Goal: Task Accomplishment & Management: Complete application form

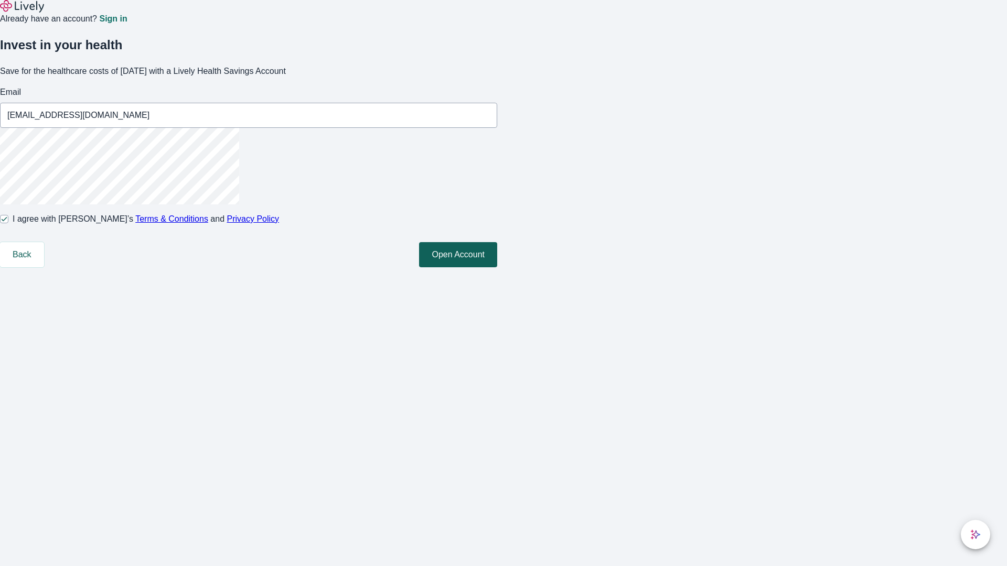
click at [497, 267] on button "Open Account" at bounding box center [458, 254] width 78 height 25
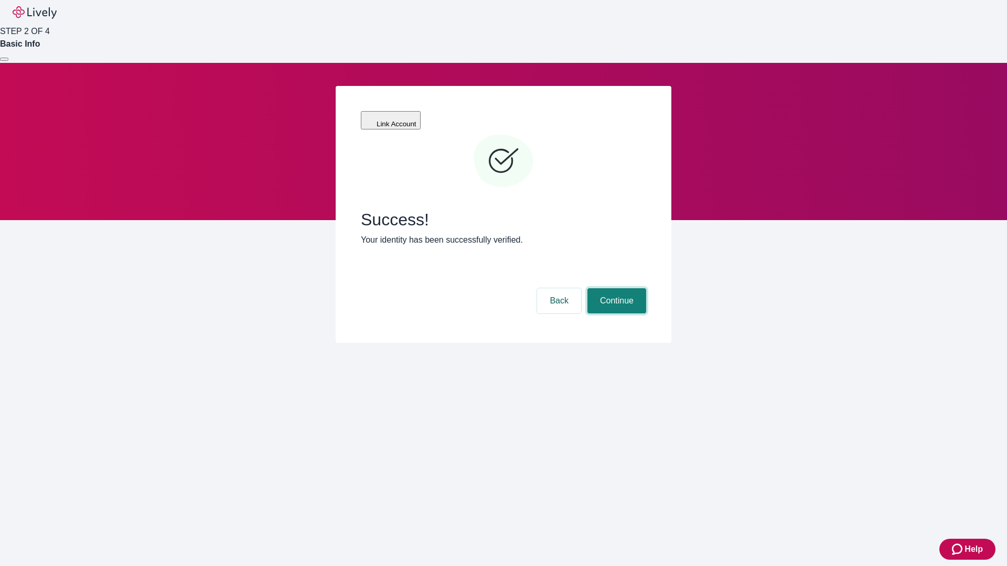
click at [615, 288] on button "Continue" at bounding box center [616, 300] width 59 height 25
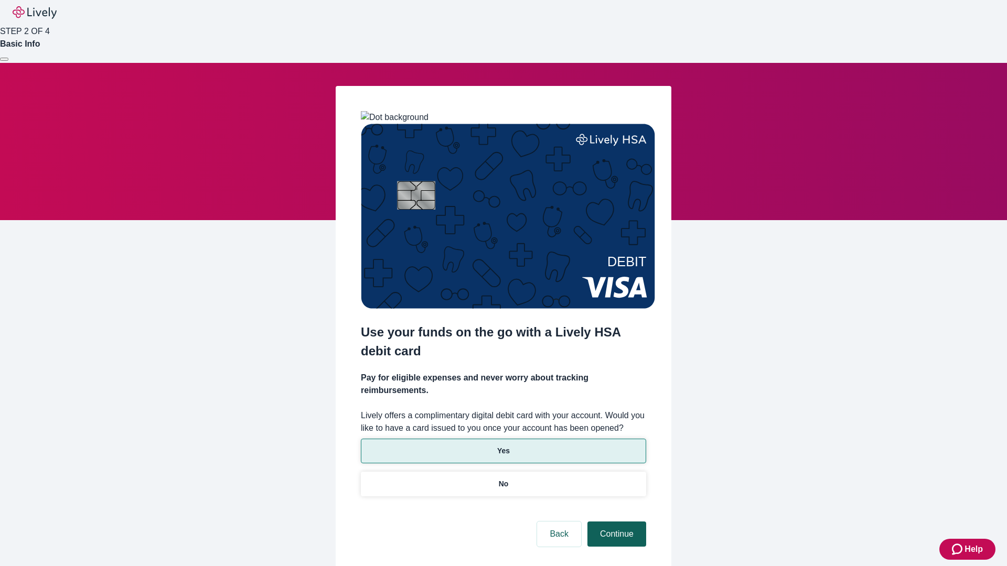
click at [503, 479] on p "No" at bounding box center [504, 484] width 10 height 11
click at [615, 522] on button "Continue" at bounding box center [616, 534] width 59 height 25
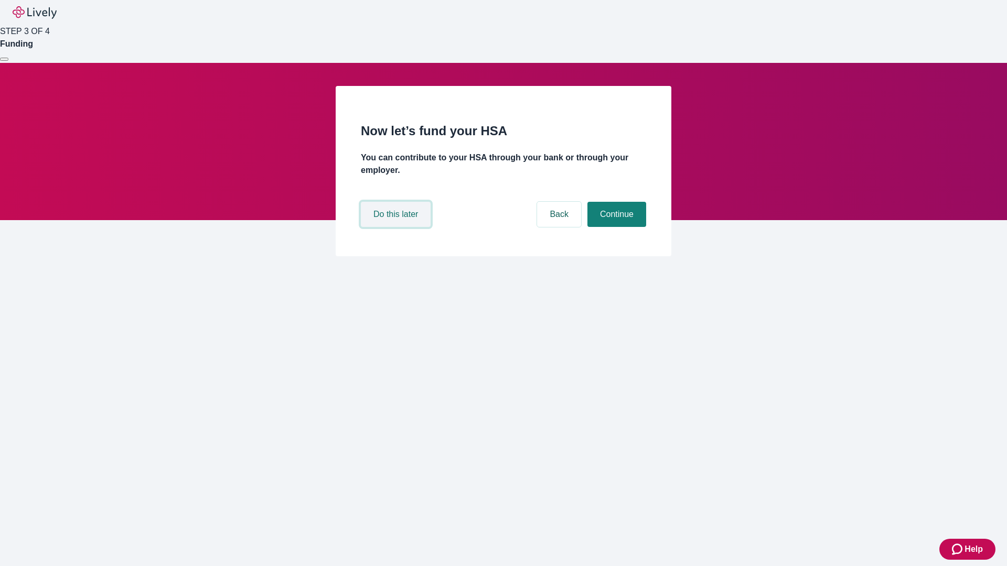
click at [397, 227] on button "Do this later" at bounding box center [396, 214] width 70 height 25
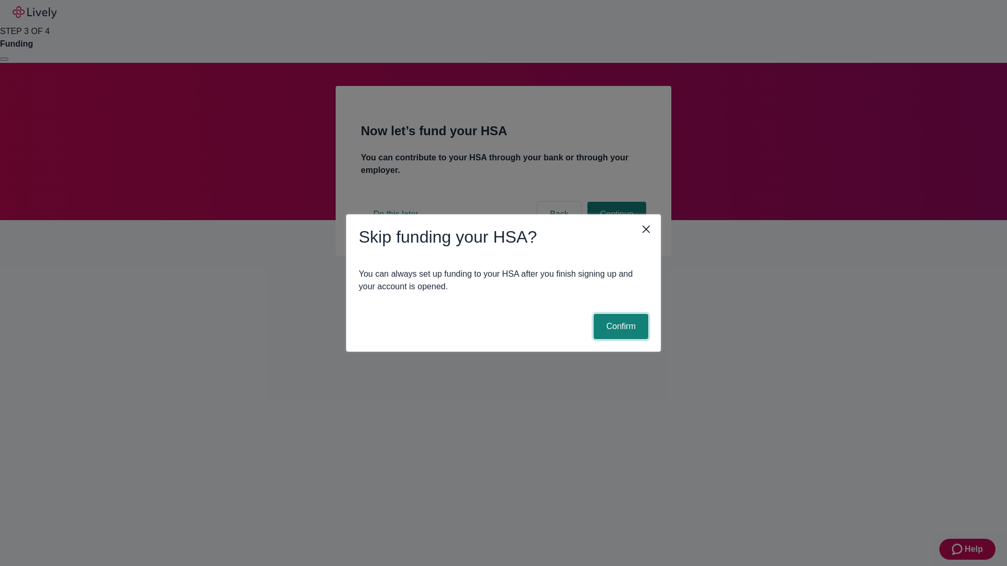
click at [619, 327] on button "Confirm" at bounding box center [621, 326] width 55 height 25
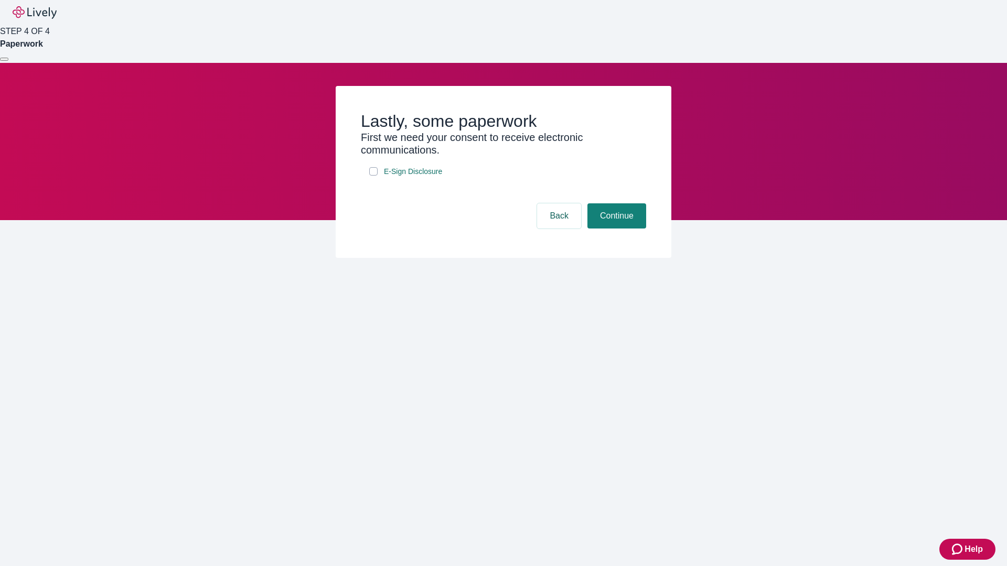
click at [373, 176] on input "E-Sign Disclosure" at bounding box center [373, 171] width 8 height 8
checkbox input "true"
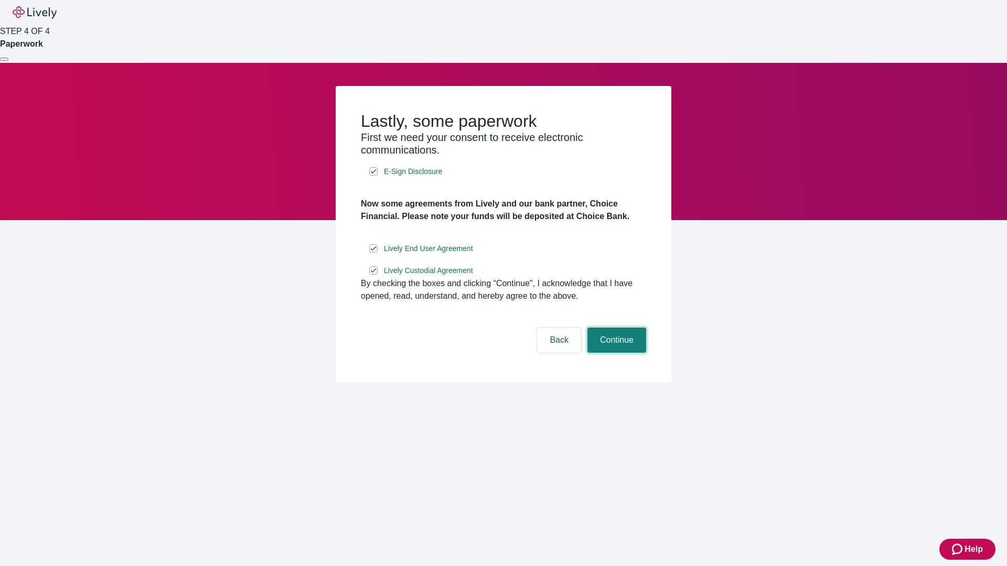
click at [615, 353] on button "Continue" at bounding box center [616, 340] width 59 height 25
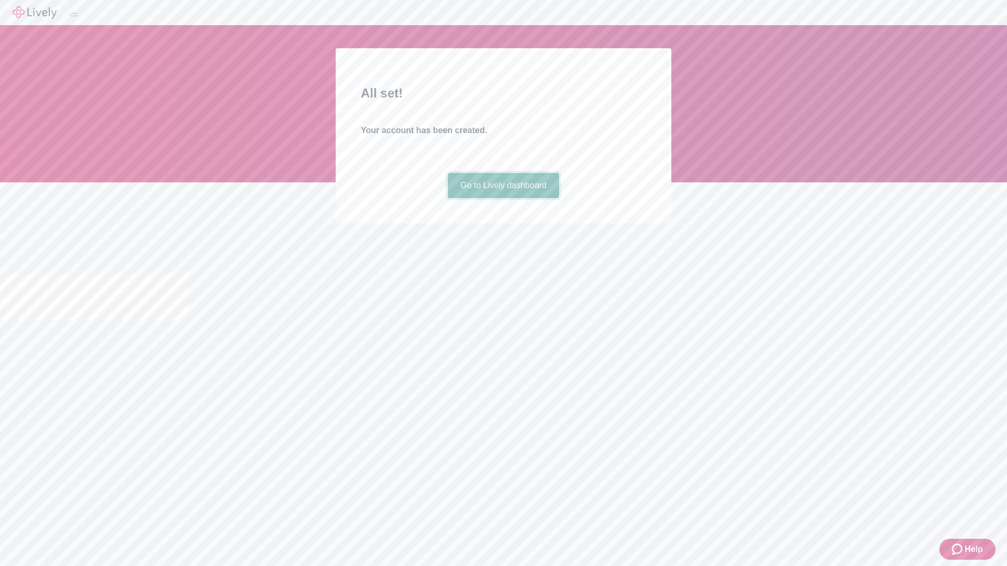
click at [503, 198] on link "Go to Lively dashboard" at bounding box center [504, 185] width 112 height 25
